Goal: Task Accomplishment & Management: Use online tool/utility

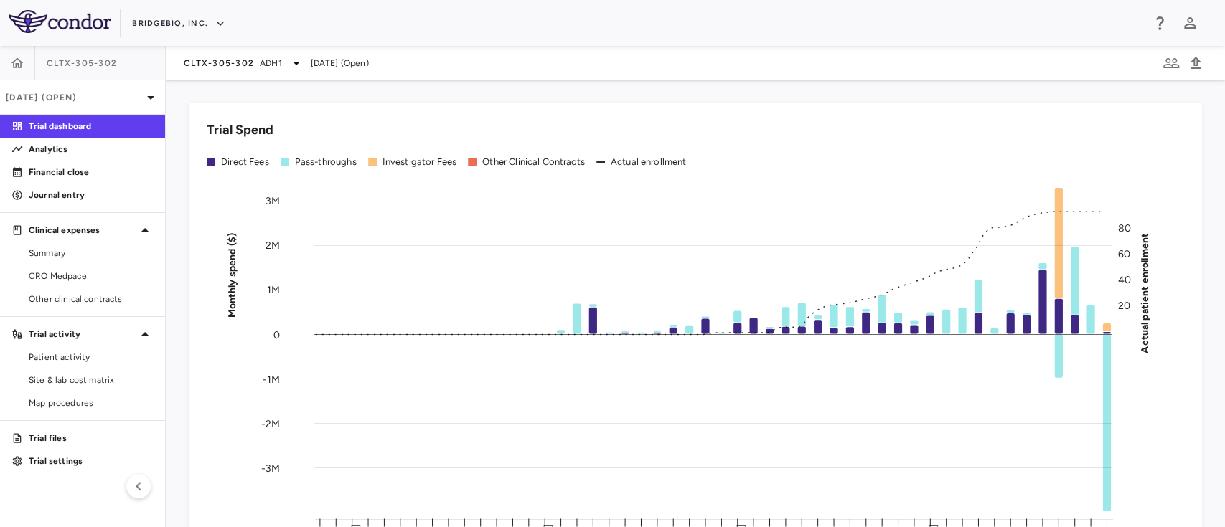
drag, startPoint x: 1674, startPoint y: 2, endPoint x: 496, endPoint y: 41, distance: 1178.9
click at [496, 41] on div "BridgeBio, Inc." at bounding box center [612, 23] width 1225 height 46
click at [199, 12] on button "BridgeBio, Inc." at bounding box center [178, 23] width 93 height 23
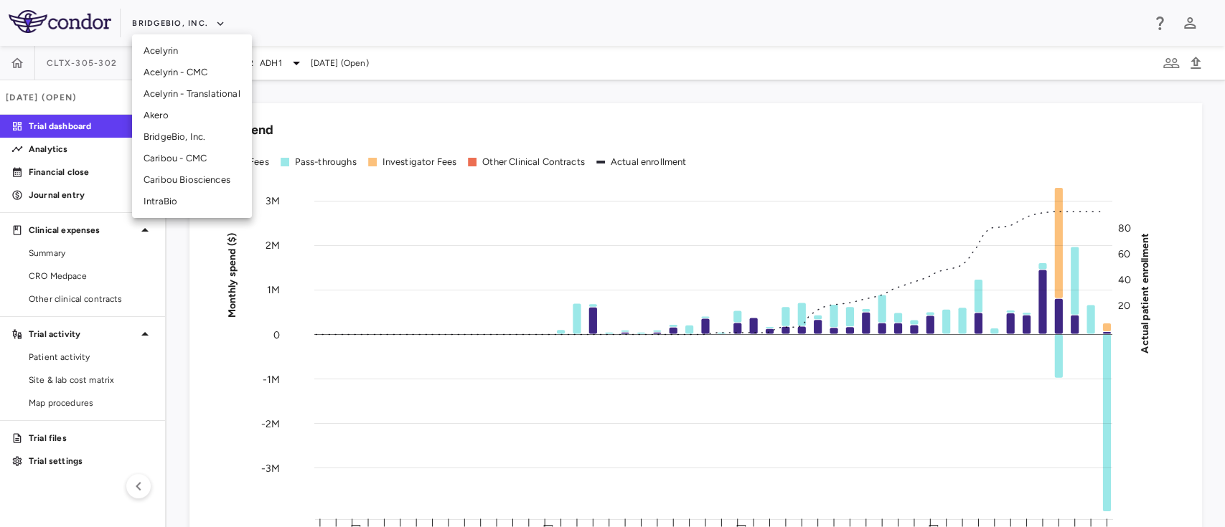
click at [182, 108] on li "Akero" at bounding box center [192, 116] width 120 height 22
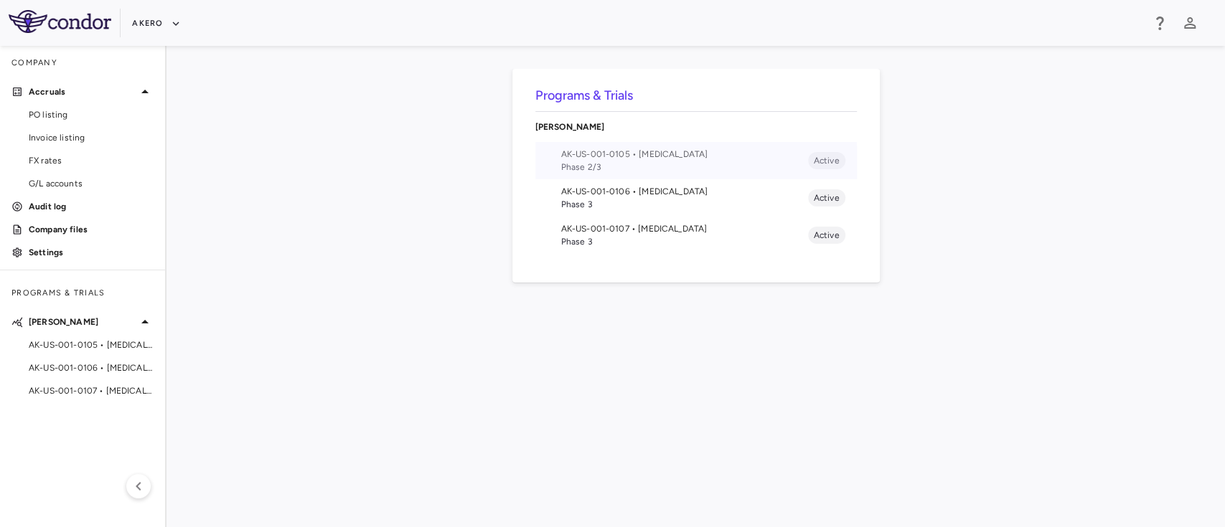
click at [603, 168] on span "Phase 2/3" at bounding box center [684, 167] width 247 height 13
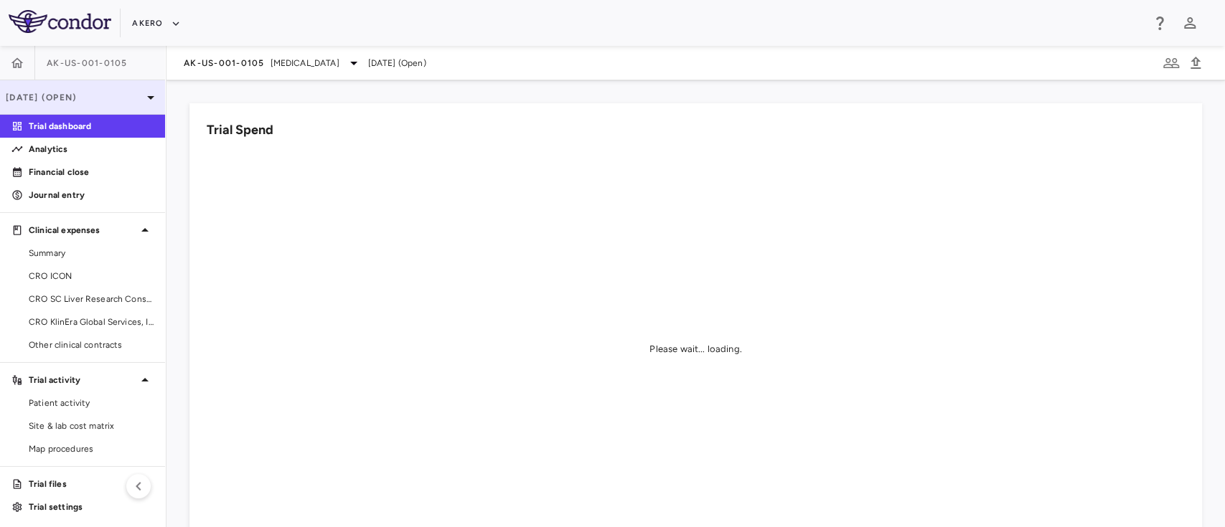
click at [117, 100] on p "[DATE] (Open)" at bounding box center [74, 97] width 136 height 13
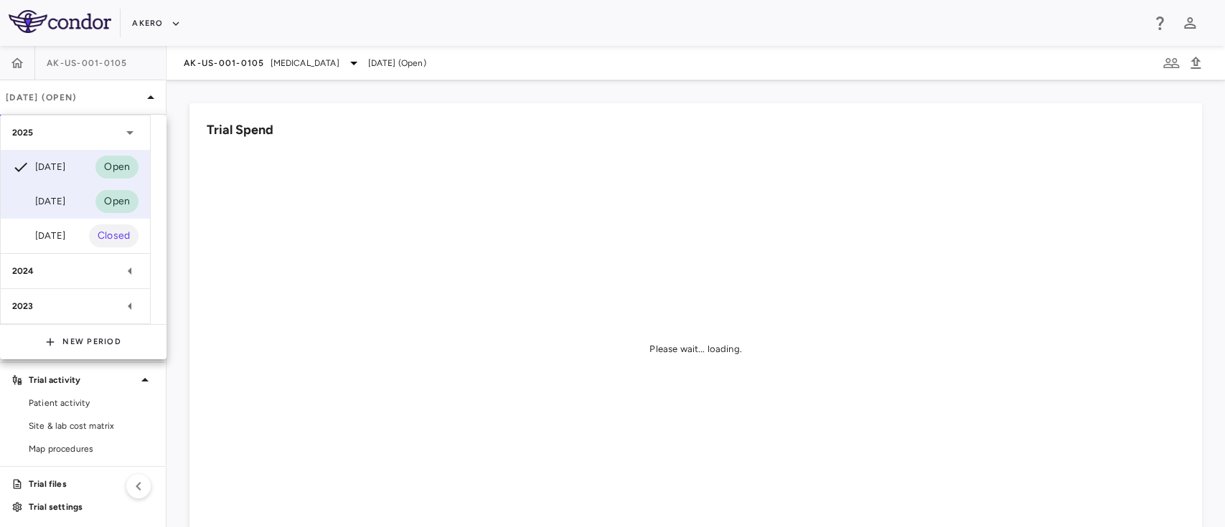
click at [65, 208] on div "[DATE]" at bounding box center [38, 201] width 53 height 17
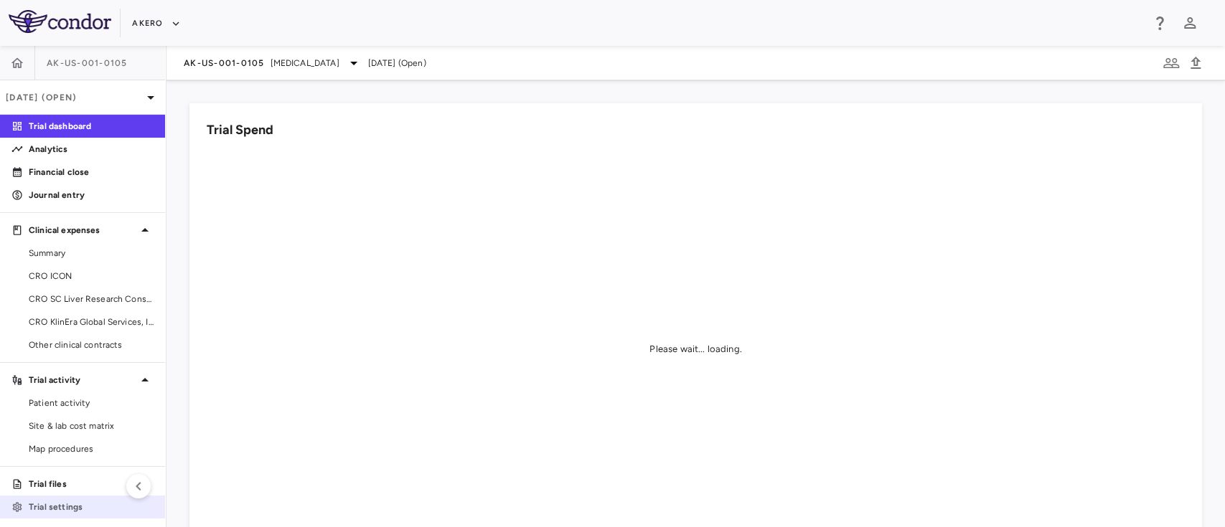
click at [69, 497] on link "Trial settings" at bounding box center [82, 508] width 165 height 22
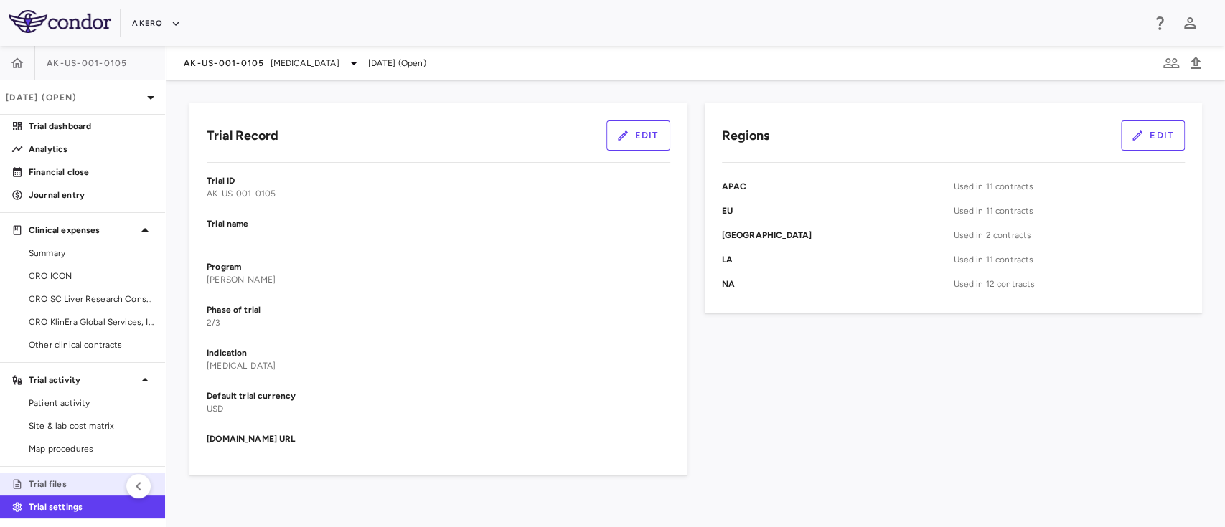
click at [57, 482] on p "Trial files" at bounding box center [91, 484] width 125 height 13
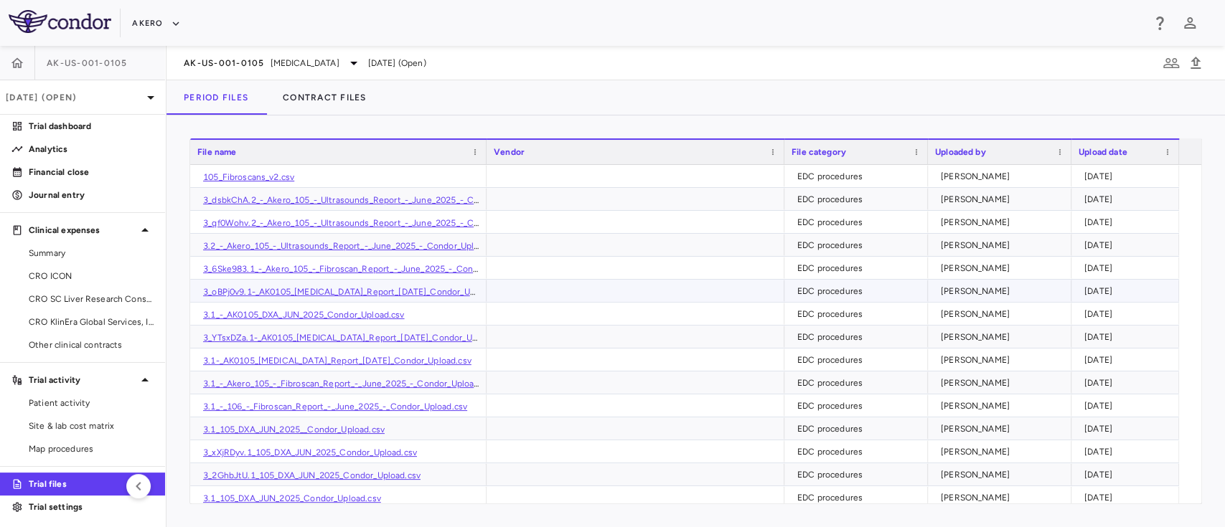
click at [347, 290] on link "3_oBPj0v9.1-_AK0105_[MEDICAL_DATA]_Report_[DATE]_Condor_Upload.csv" at bounding box center [355, 292] width 304 height 10
click at [326, 291] on link "3_oBPj0v9.1-_AK0105_[MEDICAL_DATA]_Report_[DATE]_Condor_Upload.csv" at bounding box center [355, 292] width 304 height 10
